Goal: Information Seeking & Learning: Learn about a topic

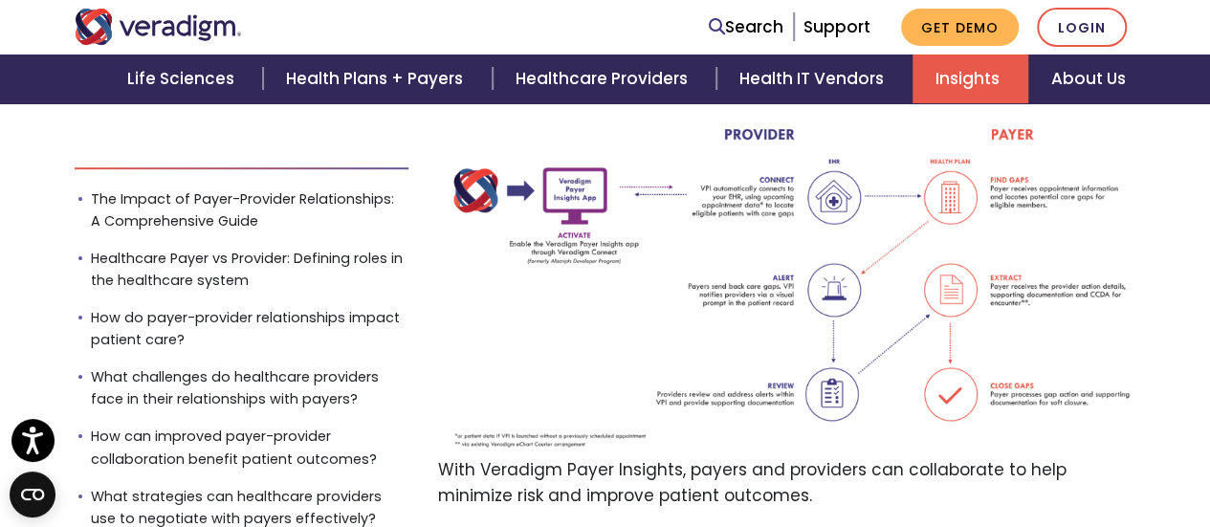
scroll to position [11390, 0]
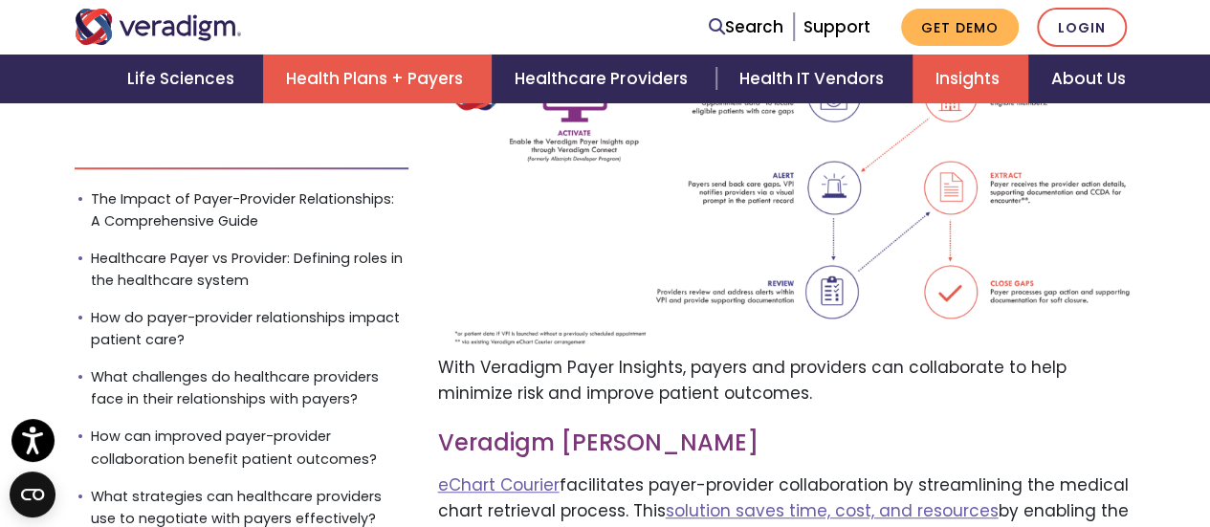
click at [383, 57] on link "Health Plans + Payers" at bounding box center [377, 79] width 229 height 49
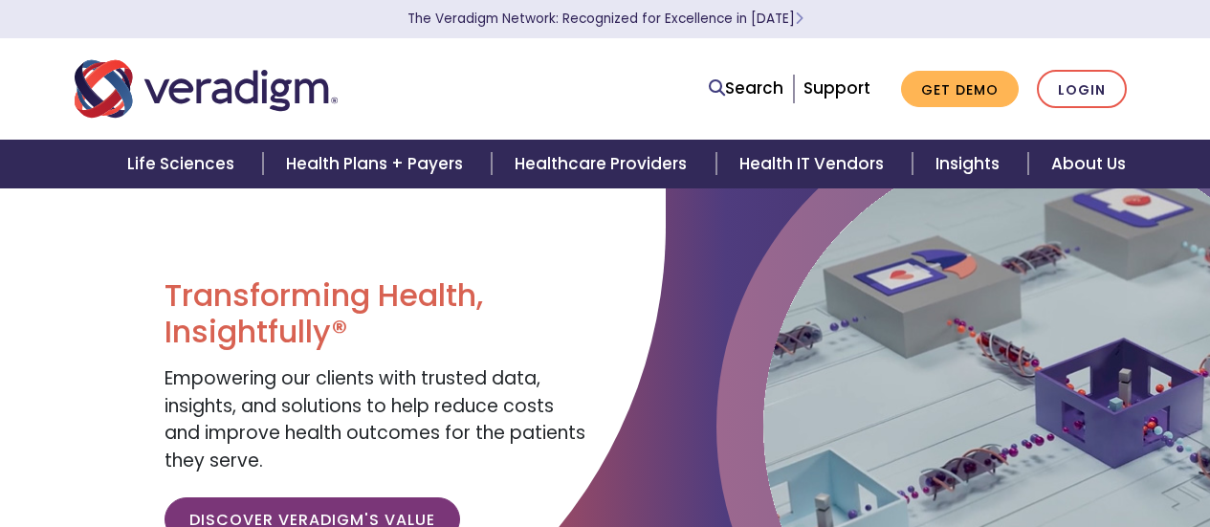
click at [199, 164] on link "Life Sciences" at bounding box center [183, 164] width 159 height 49
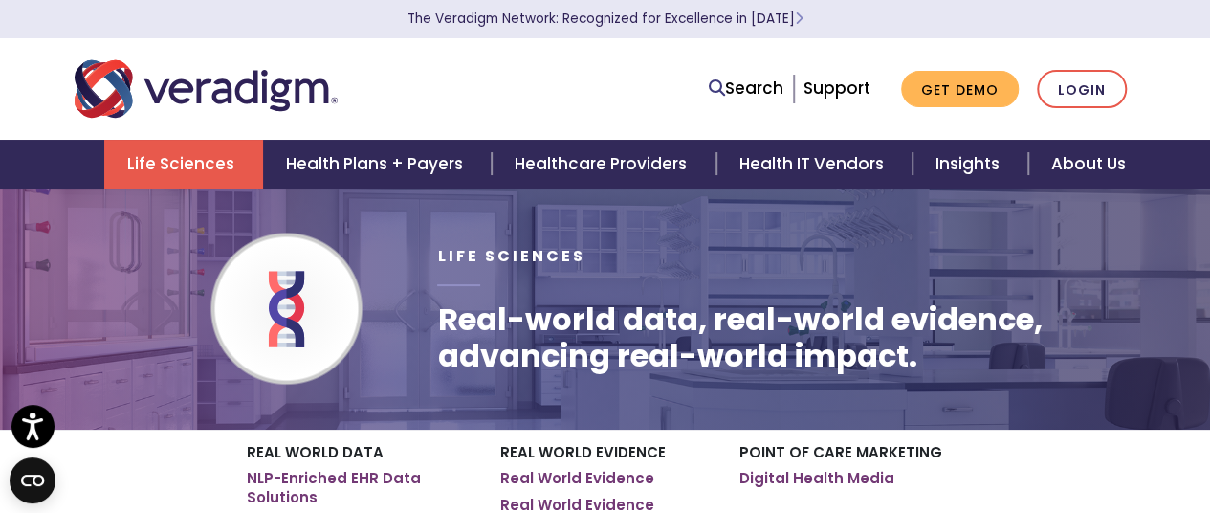
drag, startPoint x: 1215, startPoint y: 30, endPoint x: 1074, endPoint y: 15, distance: 142.3
click at [1209, 0] on html "Accessibility Screen-Reader Guide, Feedback, and Issue Reporting | New window T…" at bounding box center [605, 256] width 1210 height 513
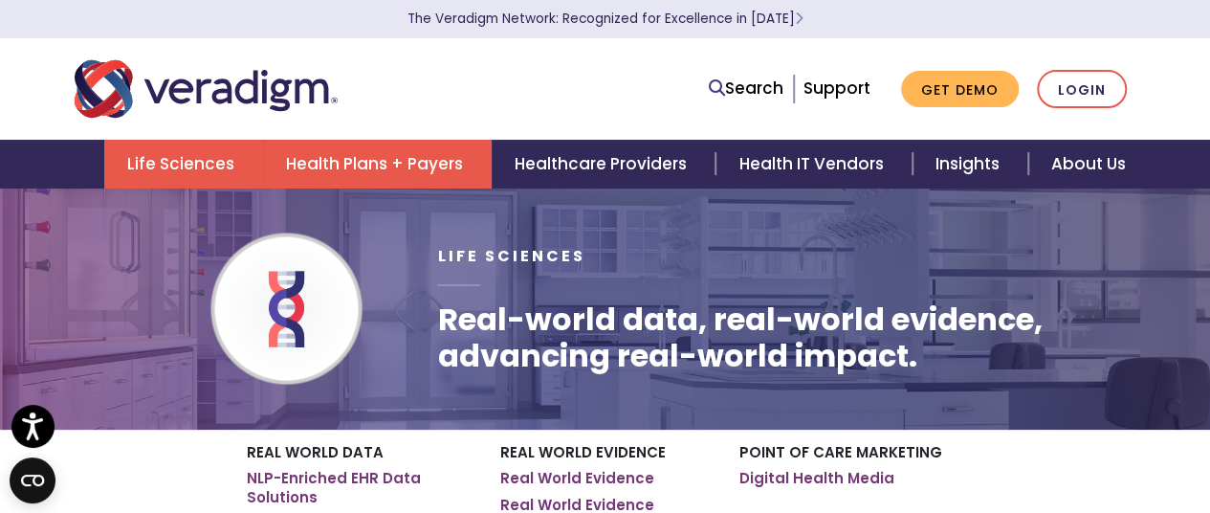
click at [454, 173] on link "Health Plans + Payers" at bounding box center [377, 164] width 229 height 49
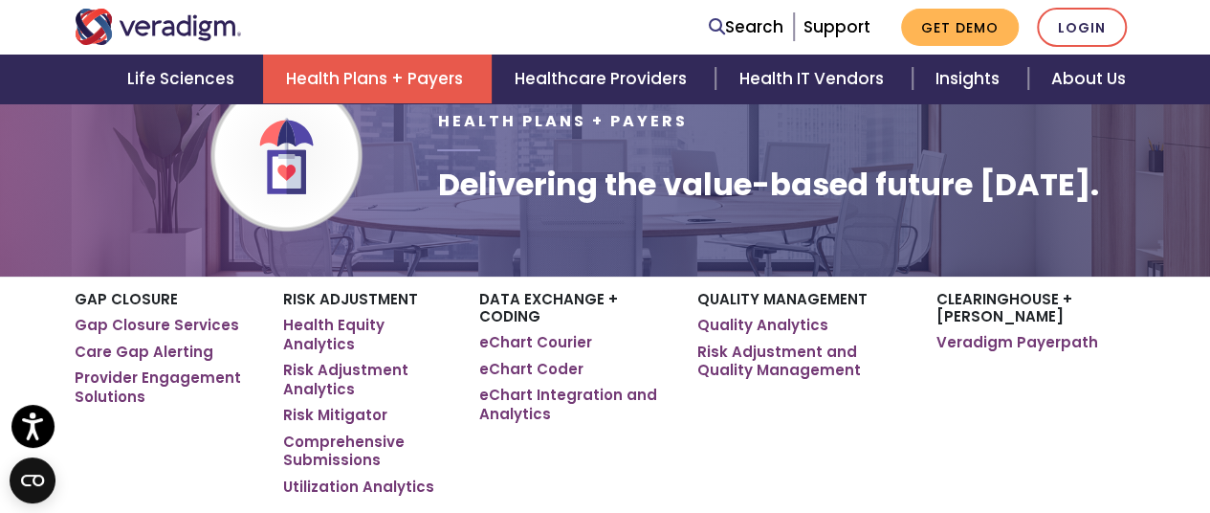
scroll to position [159, 0]
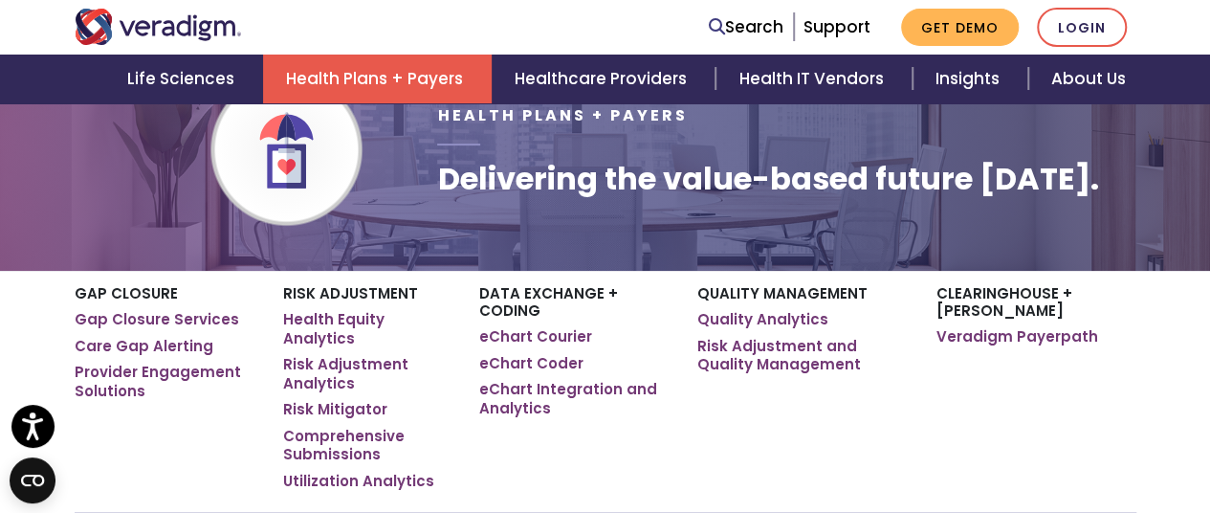
drag, startPoint x: 1218, startPoint y: 20, endPoint x: 1218, endPoint y: 36, distance: 16.3
click at [1209, 36] on html "Press Alt+1 for screen-reader mode, Alt+0 to cancel Accessibility Screen-Reader…" at bounding box center [605, 97] width 1210 height 513
click at [1047, 346] on link "Veradigm Payerpath" at bounding box center [1018, 336] width 162 height 19
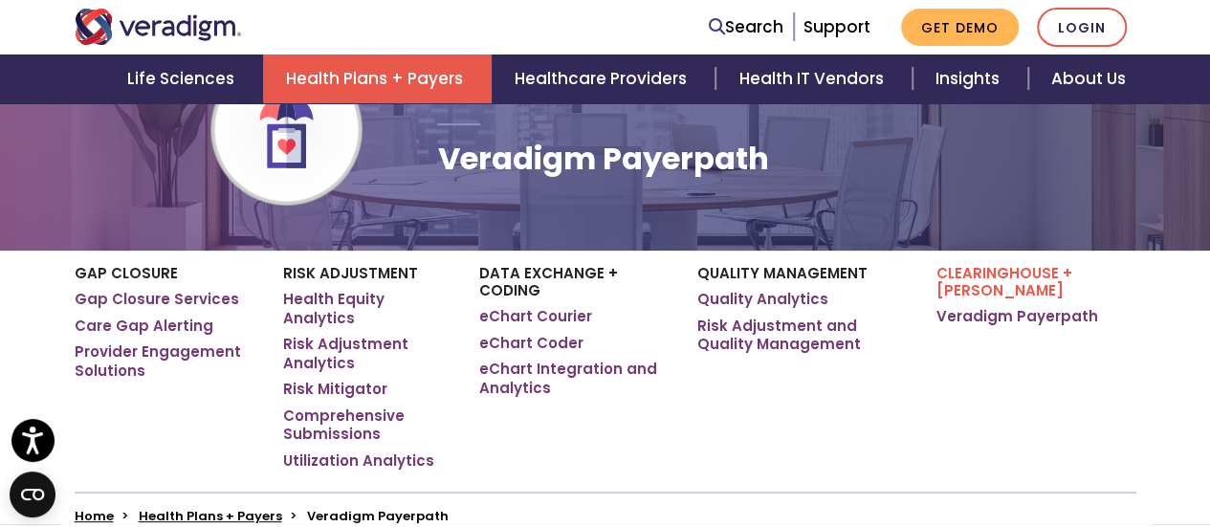
drag, startPoint x: 1218, startPoint y: 33, endPoint x: 817, endPoint y: 187, distance: 429.5
click at [1209, 99] on html "Accessibility Screen-Reader Guide, Feedback, and Issue Reporting | New window T…" at bounding box center [605, 84] width 1210 height 527
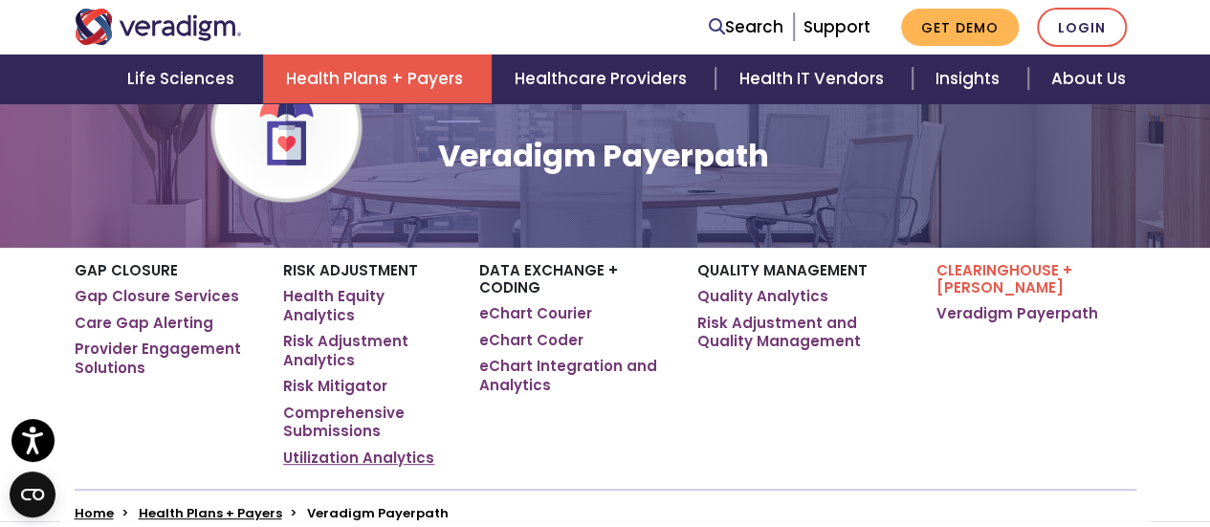
click at [395, 449] on link "Utilization Analytics" at bounding box center [358, 458] width 151 height 19
